Goal: Check status: Verify the current state of an ongoing process or item

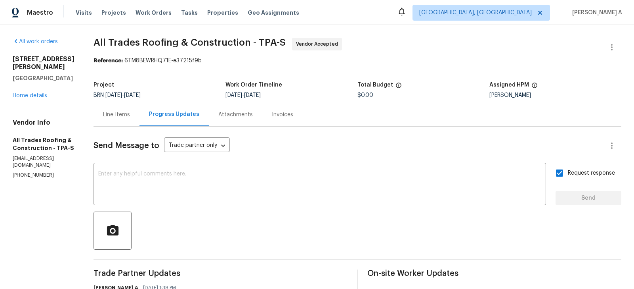
scroll to position [91, 0]
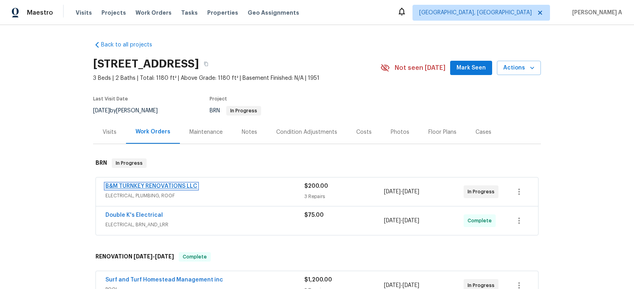
click at [146, 183] on link "B&M TURNKEY RENOVATIONS LLC" at bounding box center [151, 186] width 92 height 6
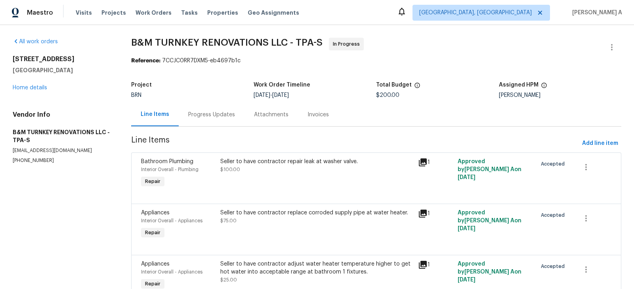
click at [208, 114] on div "Progress Updates" at bounding box center [211, 115] width 47 height 8
